Goal: Information Seeking & Learning: Find specific fact

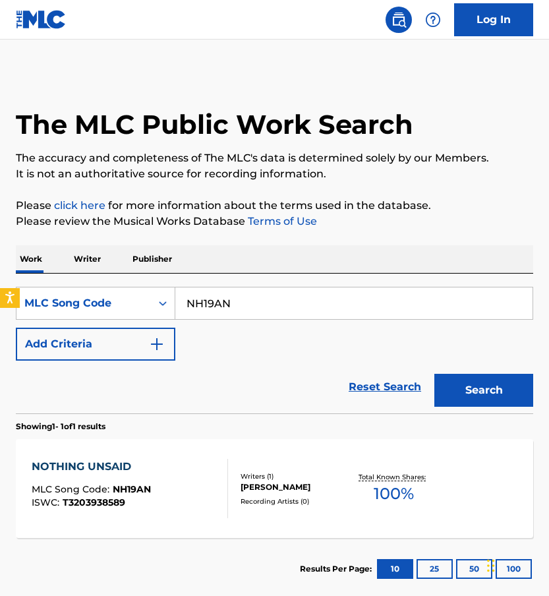
click at [281, 297] on input "NH19AN" at bounding box center [353, 304] width 357 height 32
type input "PF23QM"
click at [435, 374] on button "Search" at bounding box center [484, 390] width 99 height 33
click at [197, 514] on div "PHI [PERSON_NAME] LY MLC Song Code : PF23QM ISWC : T9142761533" at bounding box center [130, 488] width 197 height 59
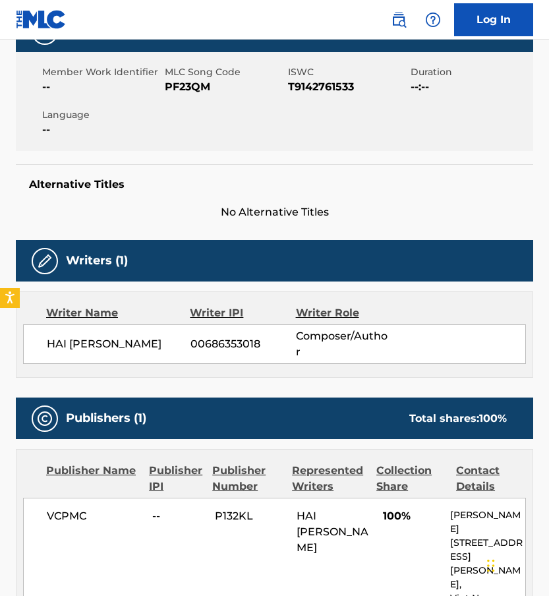
scroll to position [451, 0]
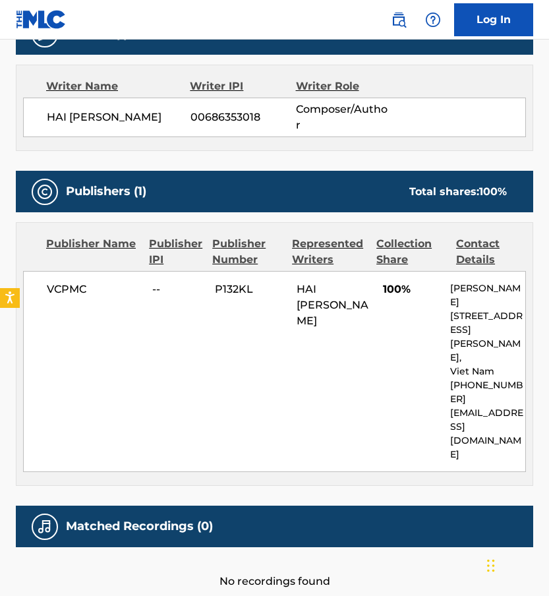
click at [222, 284] on span "P132KL" at bounding box center [251, 290] width 72 height 16
copy span "P132KL"
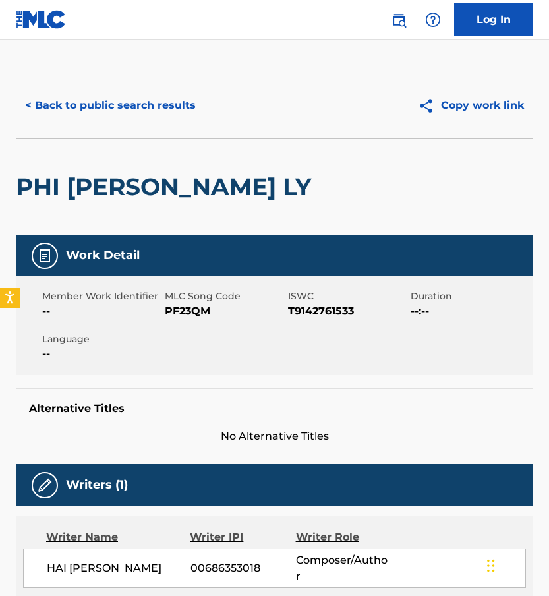
click at [113, 123] on div "< Back to public search results Copy work link" at bounding box center [275, 106] width 518 height 66
click at [113, 112] on button "< Back to public search results" at bounding box center [110, 105] width 189 height 33
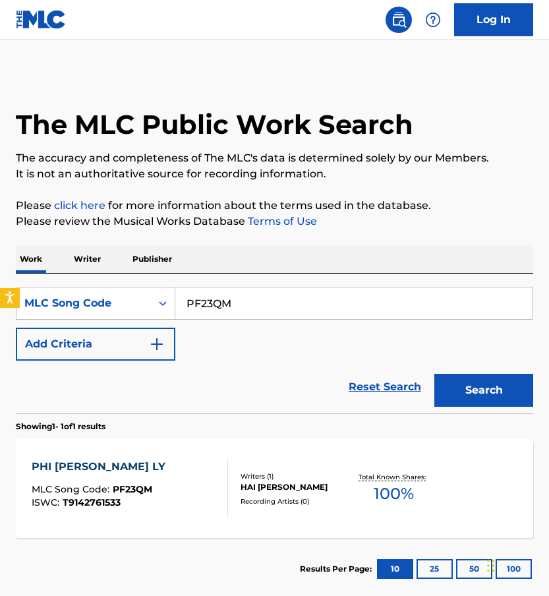
click at [362, 369] on div "Reset Search Search" at bounding box center [275, 387] width 518 height 53
click at [375, 406] on div "Reset Search Search" at bounding box center [275, 387] width 518 height 53
click at [376, 400] on link "Reset Search" at bounding box center [385, 387] width 86 height 29
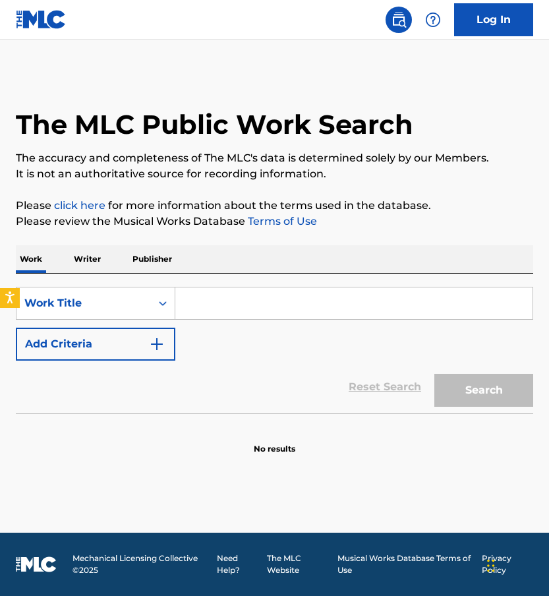
click at [246, 300] on input "Search Form" at bounding box center [353, 304] width 357 height 32
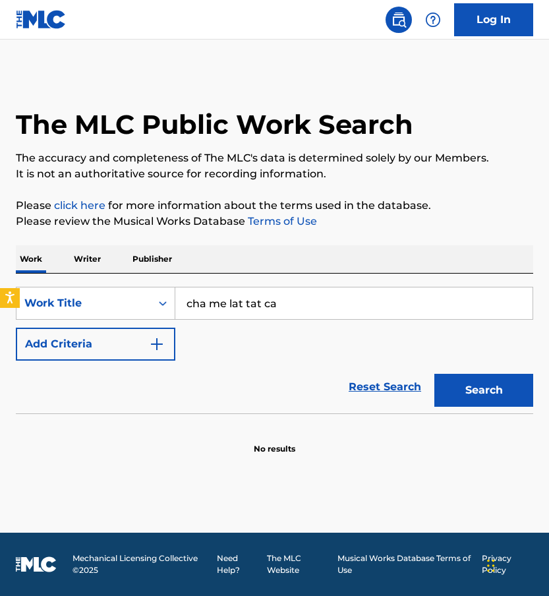
type input "cha me lat tat ca"
click at [266, 251] on div "Work Writer Publisher" at bounding box center [275, 259] width 518 height 28
click at [139, 331] on button "Add Criteria" at bounding box center [96, 344] width 160 height 33
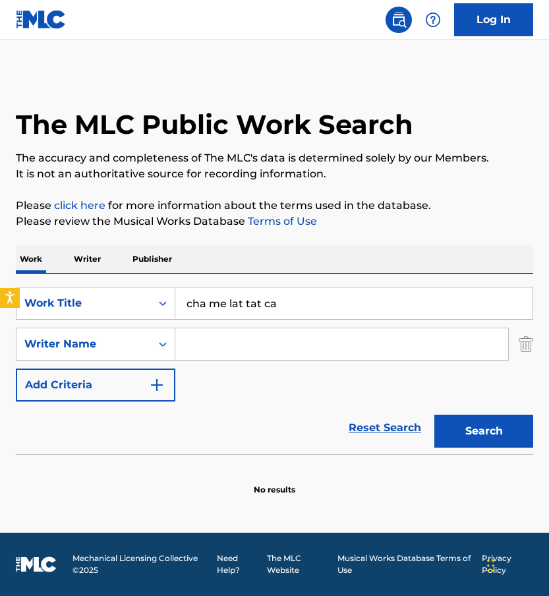
click at [16, 369] on button "Add Criteria" at bounding box center [96, 385] width 160 height 33
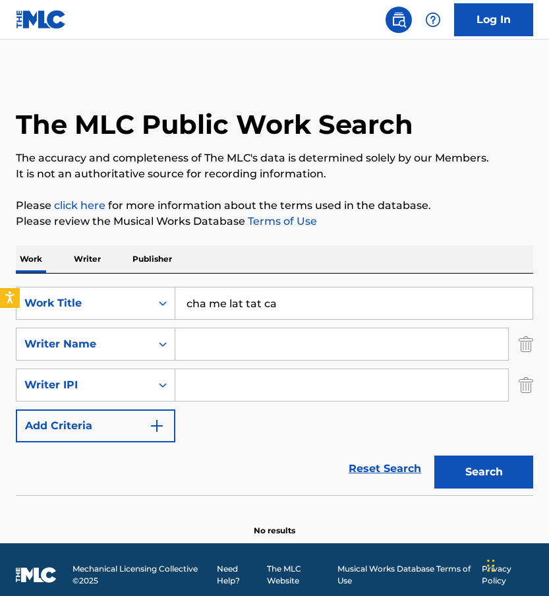
click at [16, 410] on button "Add Criteria" at bounding box center [96, 426] width 160 height 33
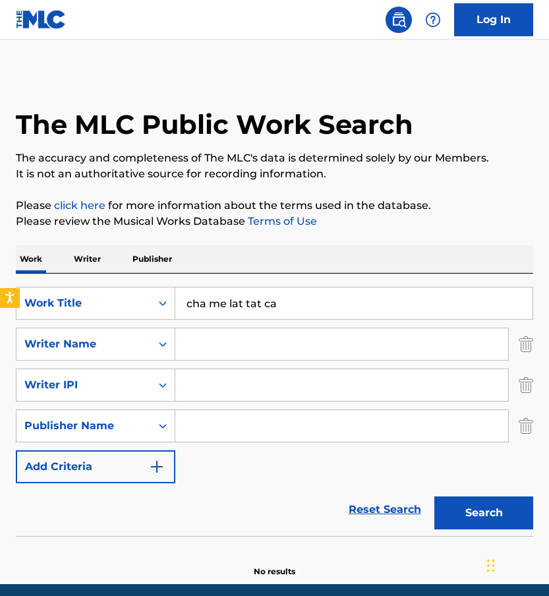
click at [528, 427] on img "Search Form" at bounding box center [526, 426] width 15 height 33
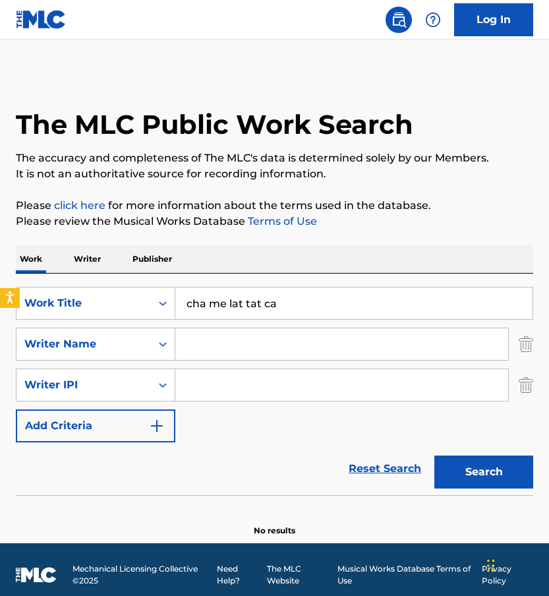
click at [525, 388] on img "Search Form" at bounding box center [526, 385] width 15 height 33
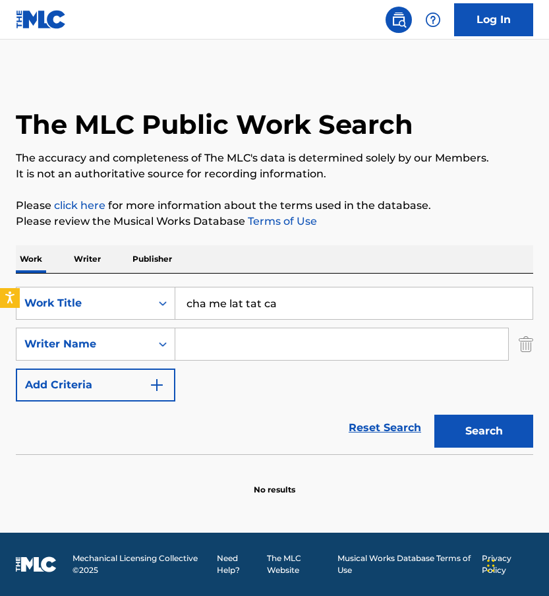
click at [367, 360] on div "Search Form" at bounding box center [342, 344] width 334 height 33
click at [367, 340] on input "Search Form" at bounding box center [341, 344] width 333 height 32
type input "[PERSON_NAME]"
click at [435, 415] on button "Search" at bounding box center [484, 431] width 99 height 33
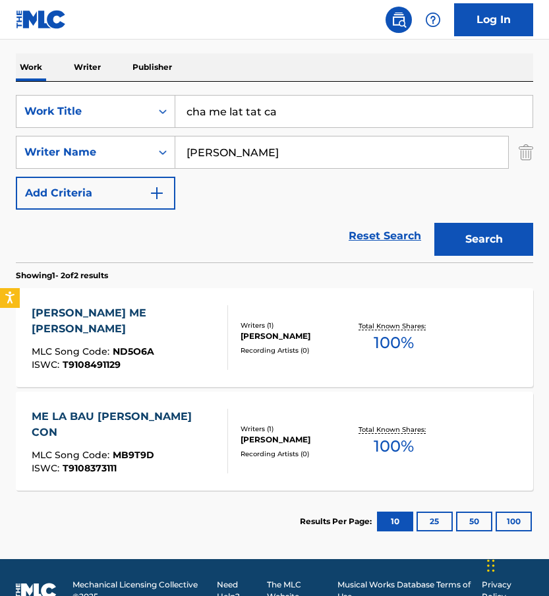
scroll to position [218, 0]
